Goal: Information Seeking & Learning: Learn about a topic

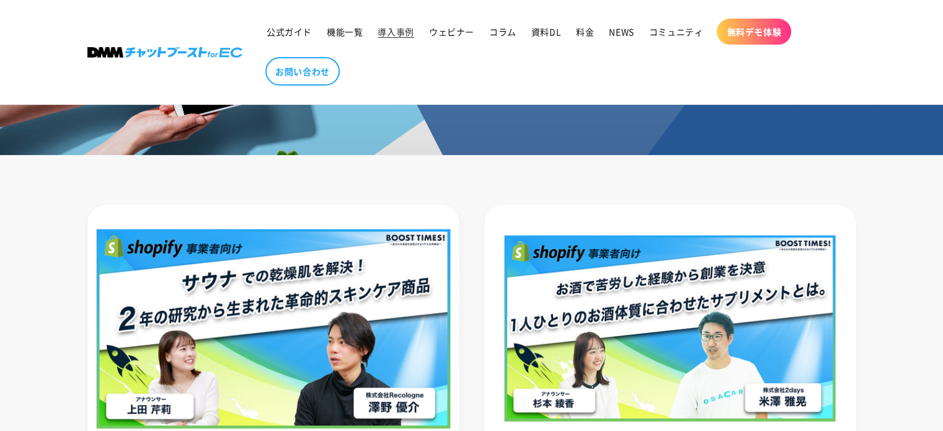
scroll to position [248, 0]
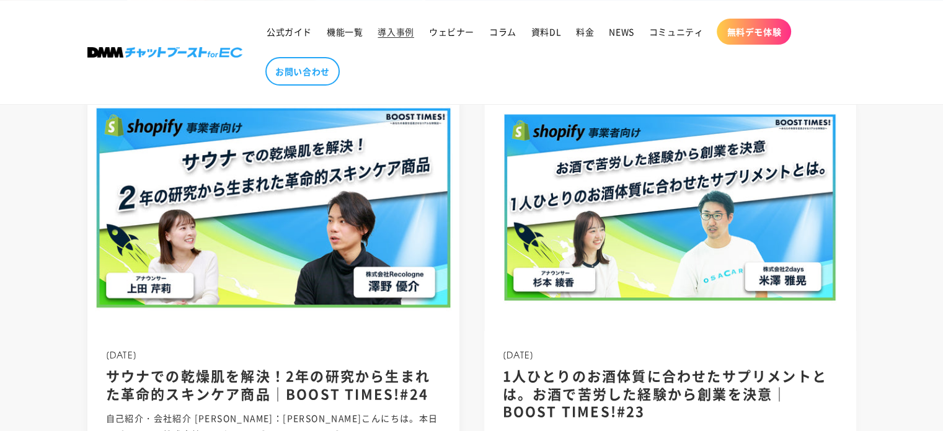
drag, startPoint x: 325, startPoint y: 245, endPoint x: 331, endPoint y: 246, distance: 6.2
click at [325, 245] on img at bounding box center [273, 207] width 398 height 265
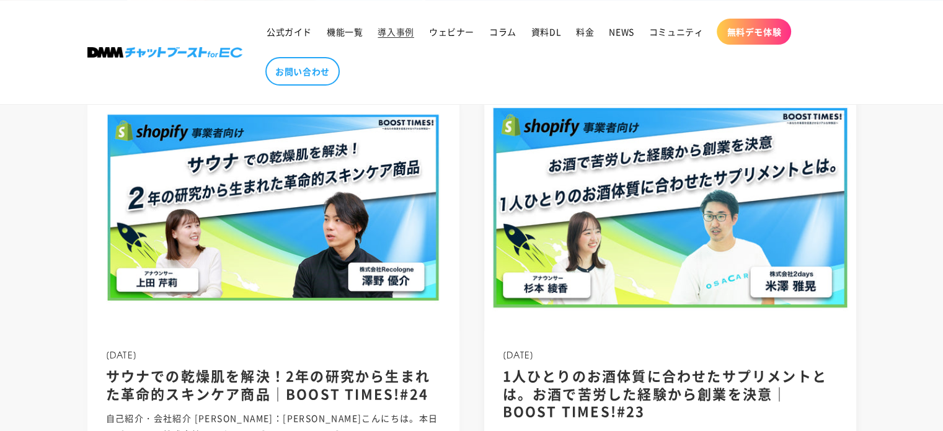
click at [551, 205] on img at bounding box center [670, 207] width 398 height 265
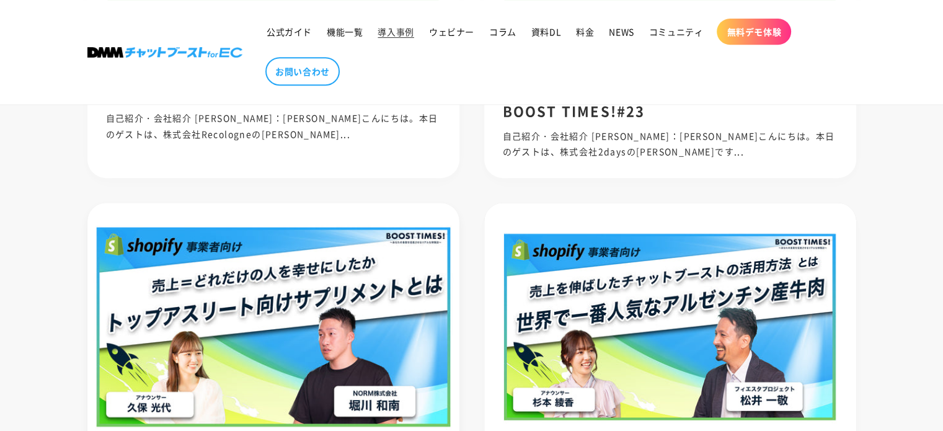
scroll to position [620, 0]
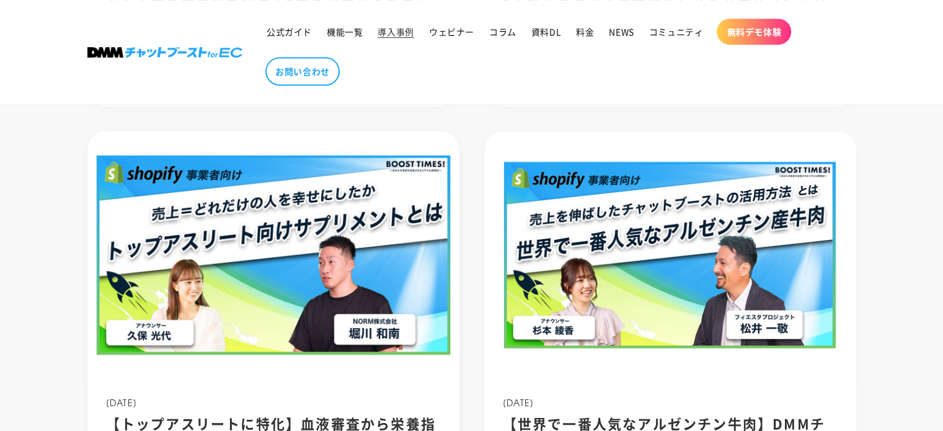
click at [377, 228] on img at bounding box center [273, 254] width 398 height 265
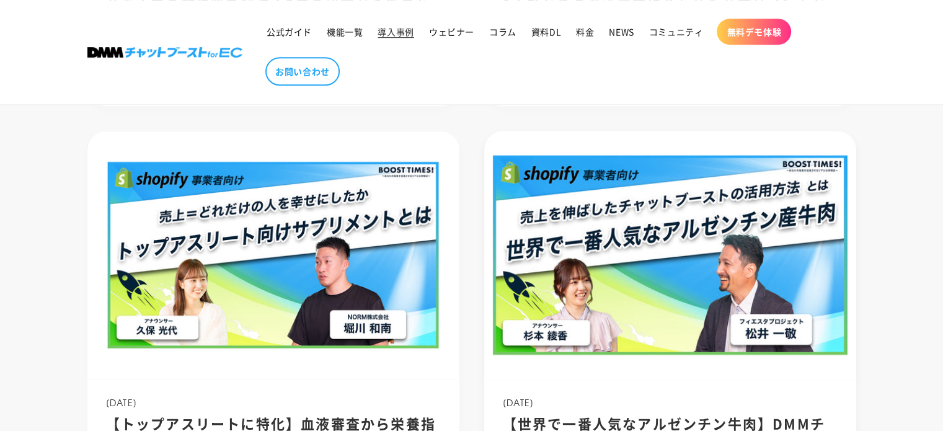
click at [569, 203] on img at bounding box center [670, 254] width 398 height 265
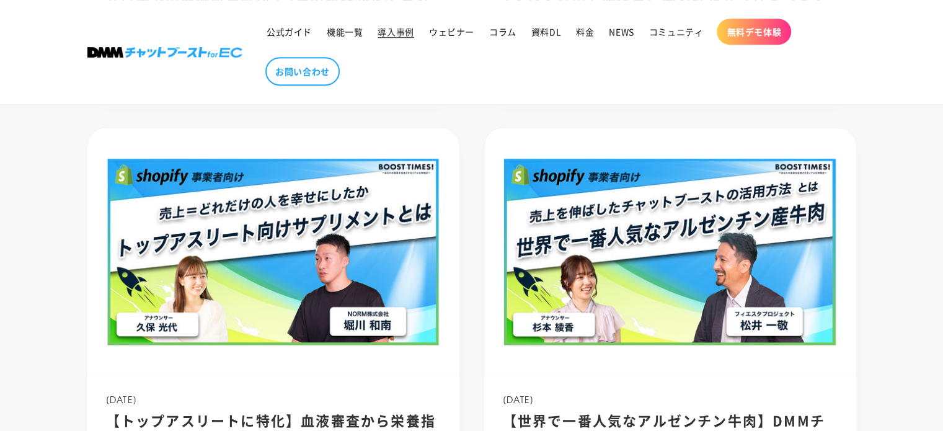
scroll to position [992, 0]
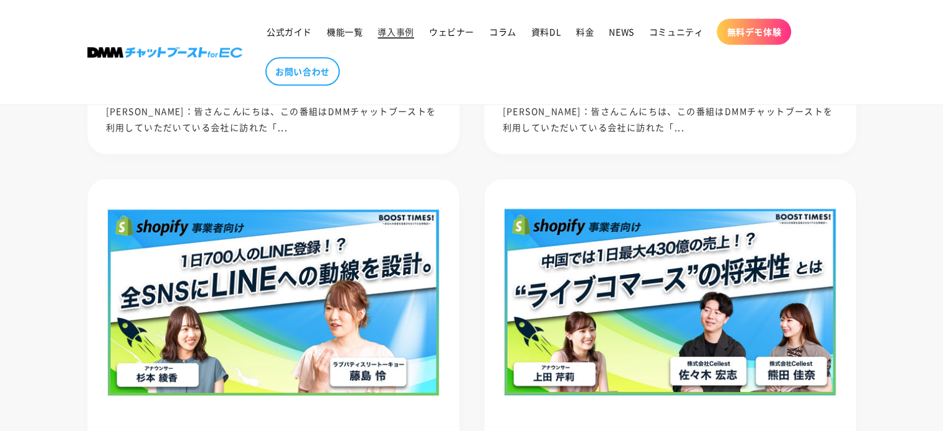
click at [396, 29] on span "導入事例" at bounding box center [396, 31] width 36 height 11
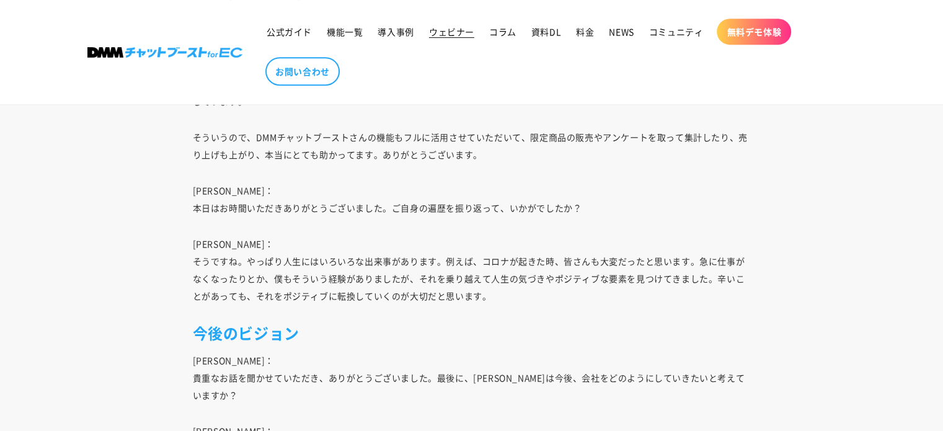
scroll to position [5334, 0]
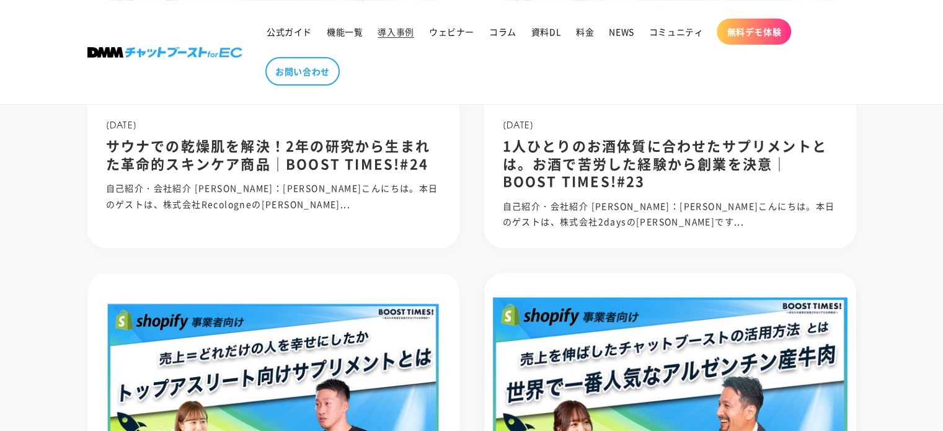
scroll to position [620, 0]
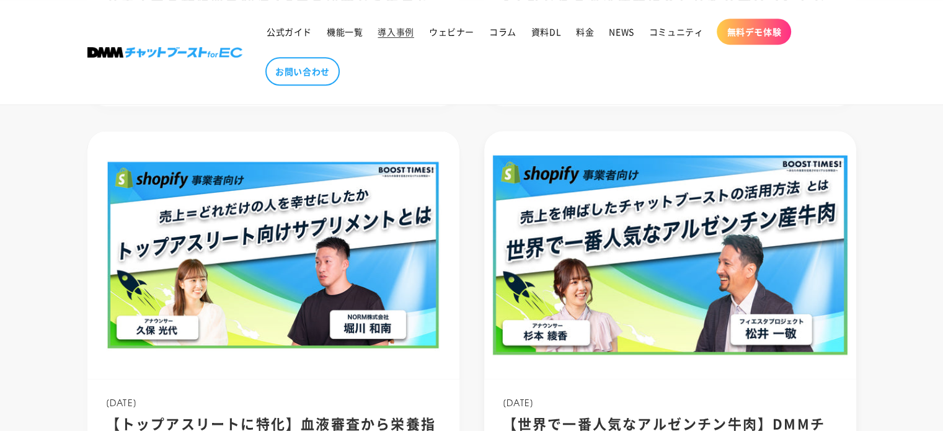
click at [586, 190] on img at bounding box center [670, 254] width 398 height 265
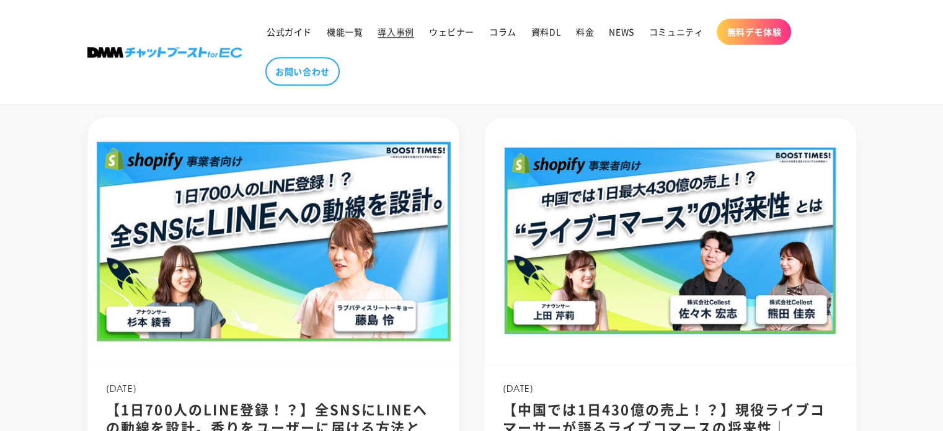
scroll to position [1054, 0]
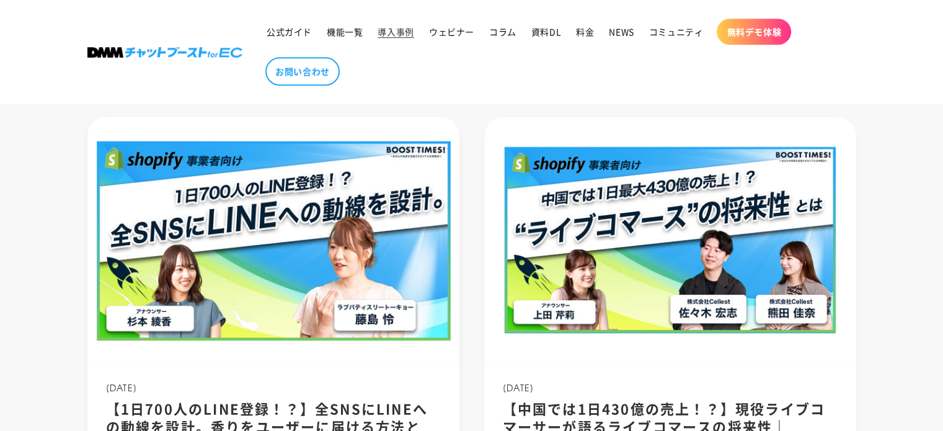
click at [360, 143] on img at bounding box center [273, 240] width 398 height 265
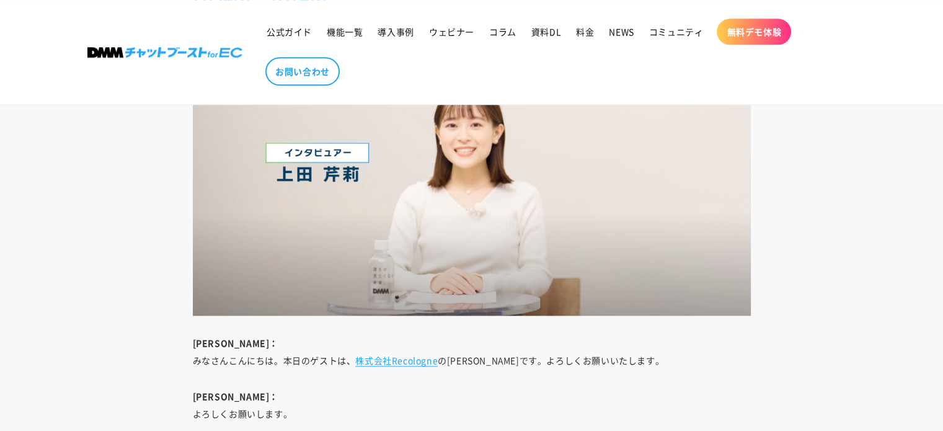
scroll to position [1489, 0]
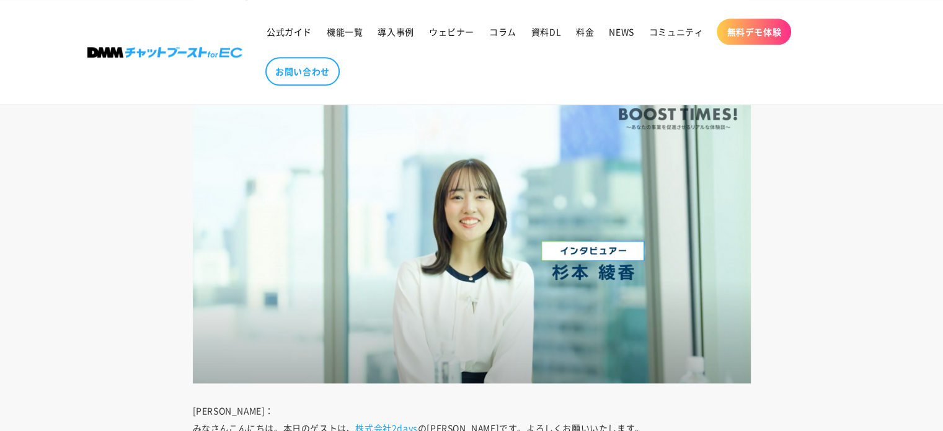
scroll to position [1489, 0]
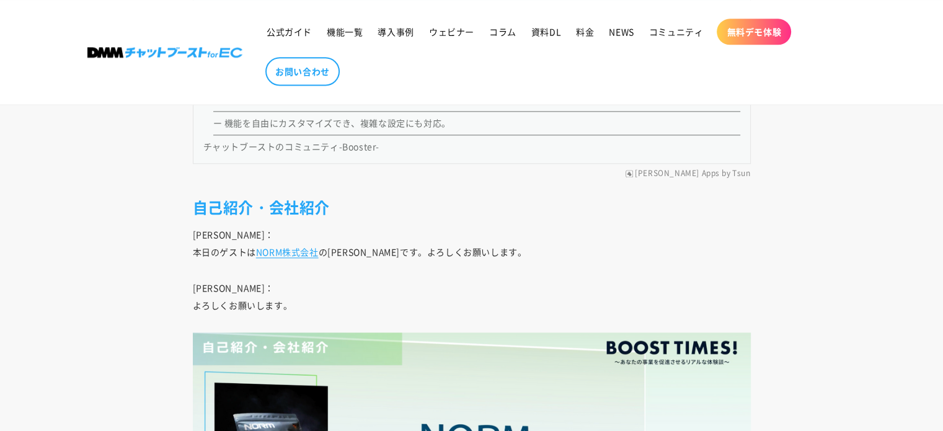
scroll to position [1737, 0]
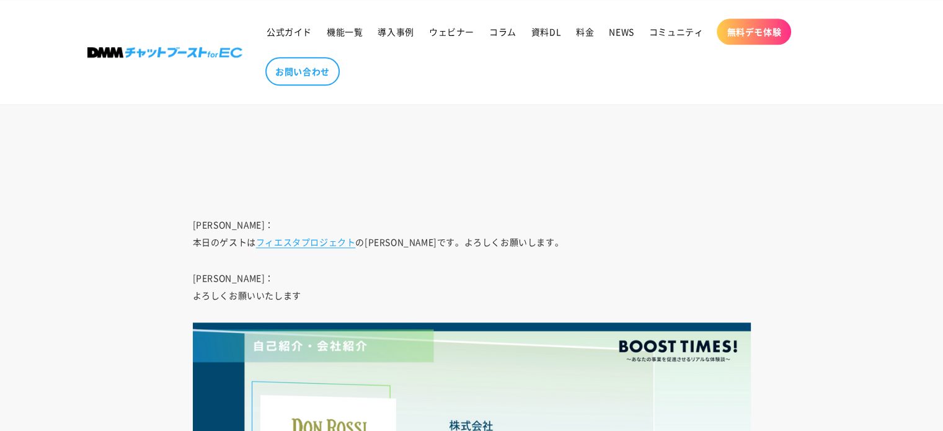
scroll to position [1241, 0]
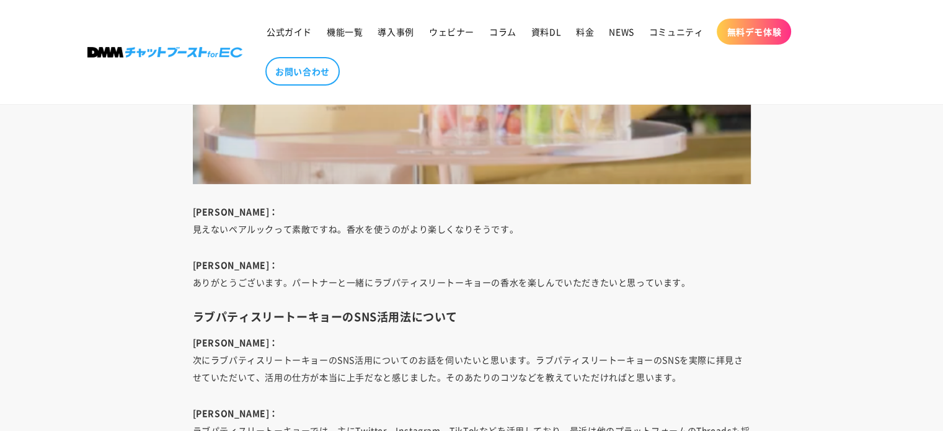
scroll to position [4466, 0]
